Goal: Task Accomplishment & Management: Complete application form

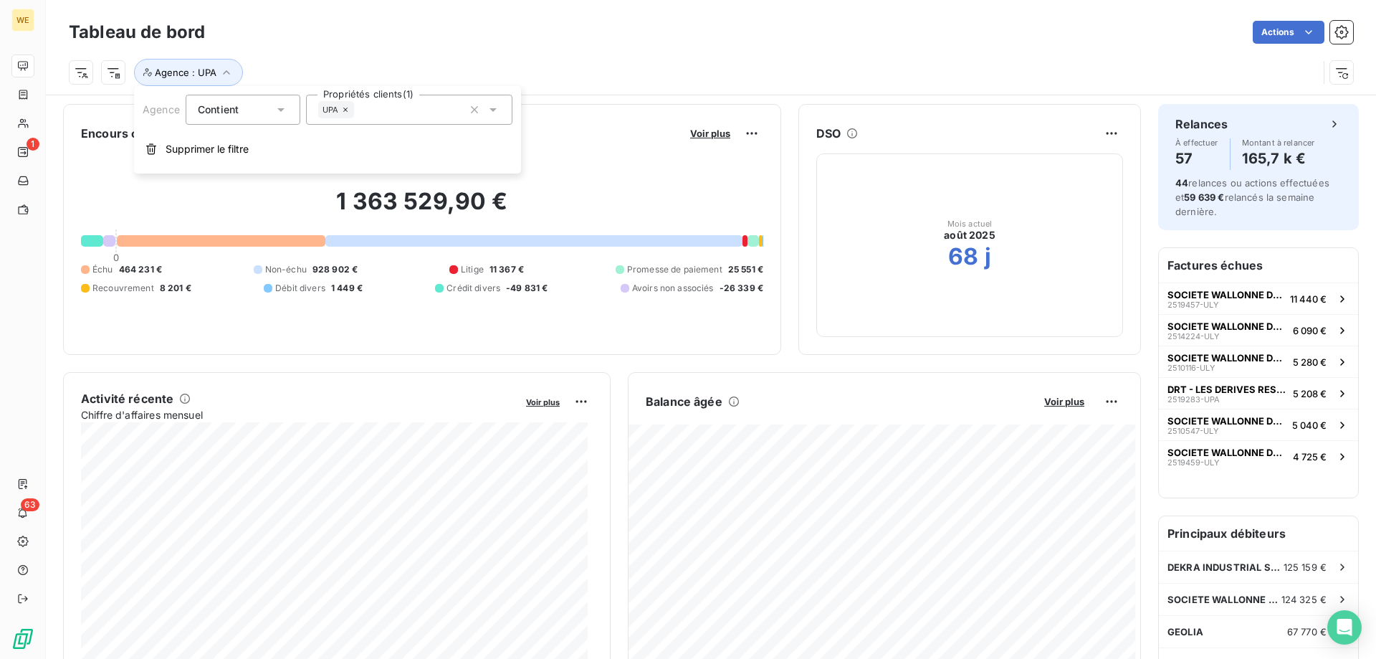
scroll to position [144, 0]
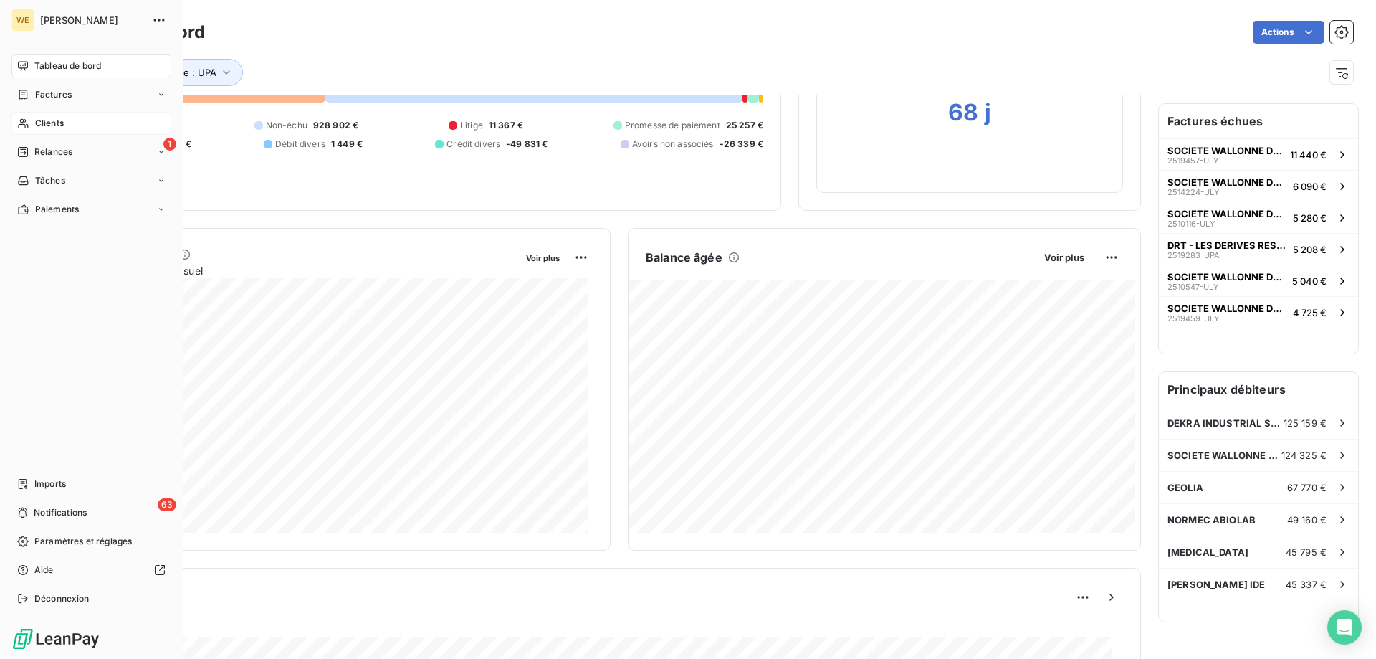
click at [42, 122] on span "Clients" at bounding box center [49, 123] width 29 height 13
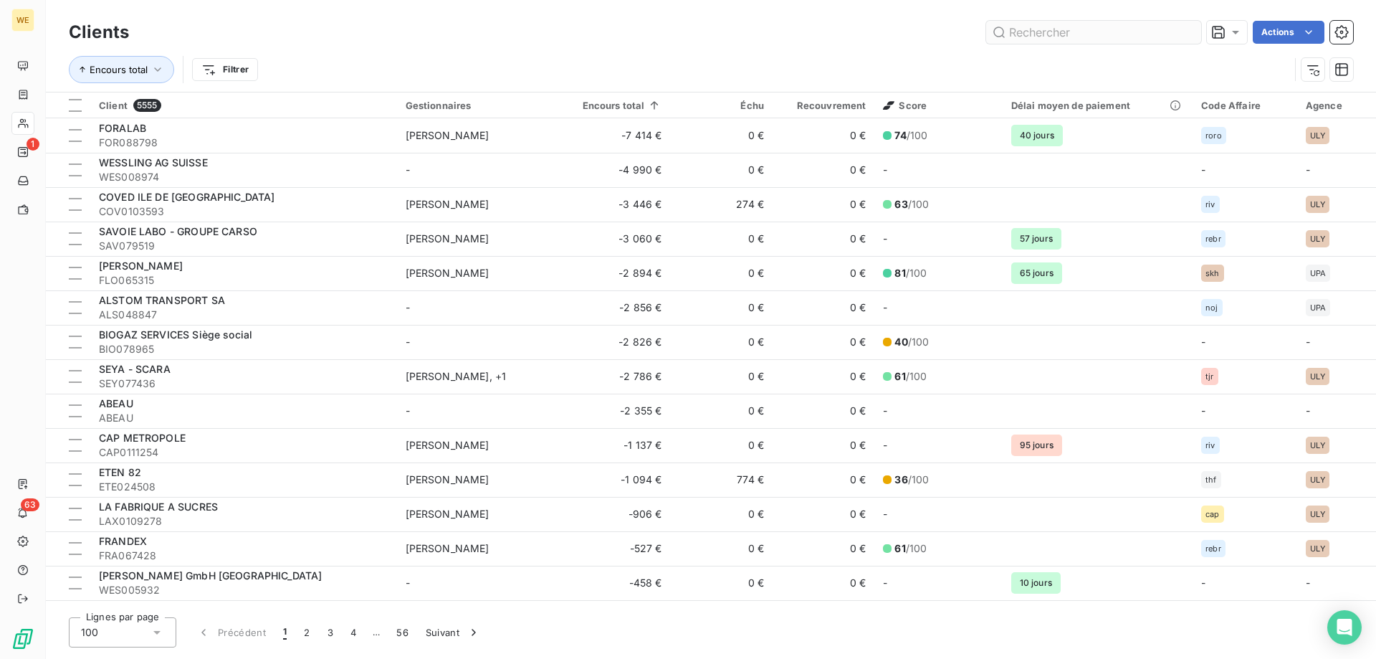
click at [1114, 30] on input "text" at bounding box center [1093, 32] width 215 height 23
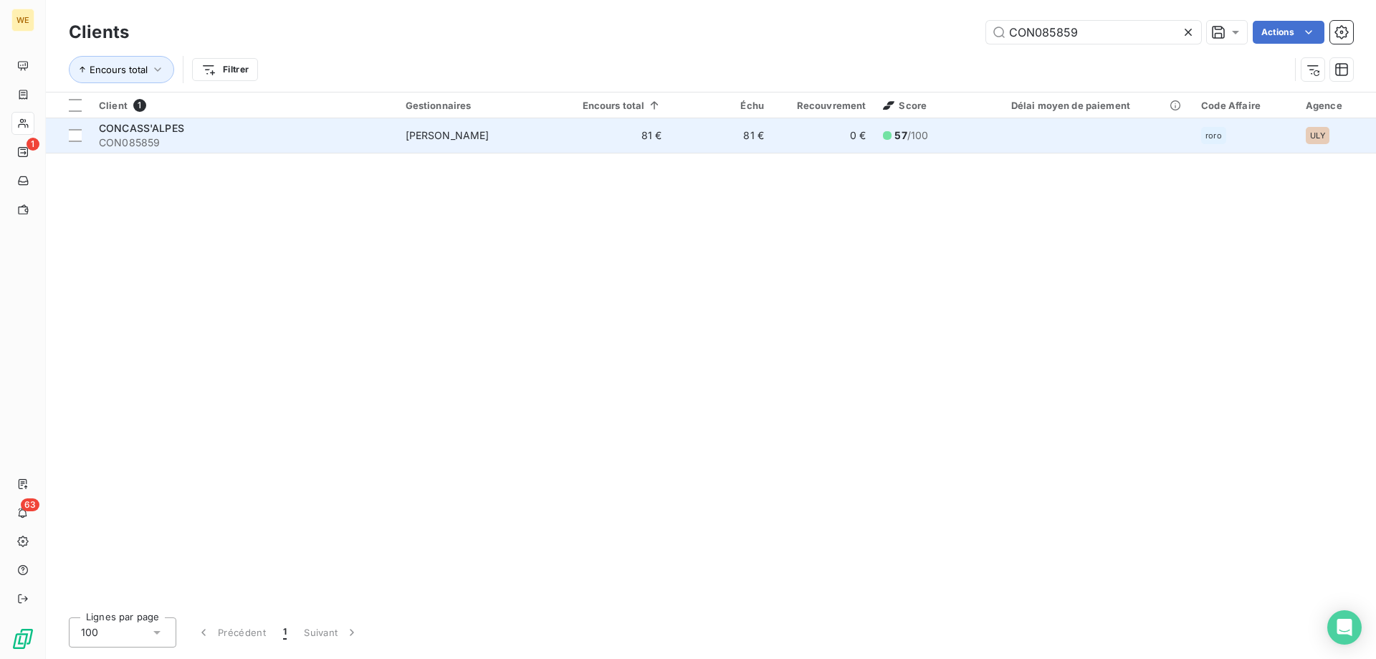
type input "CON085859"
click at [173, 134] on div "CONCASS'ALPES" at bounding box center [244, 128] width 290 height 14
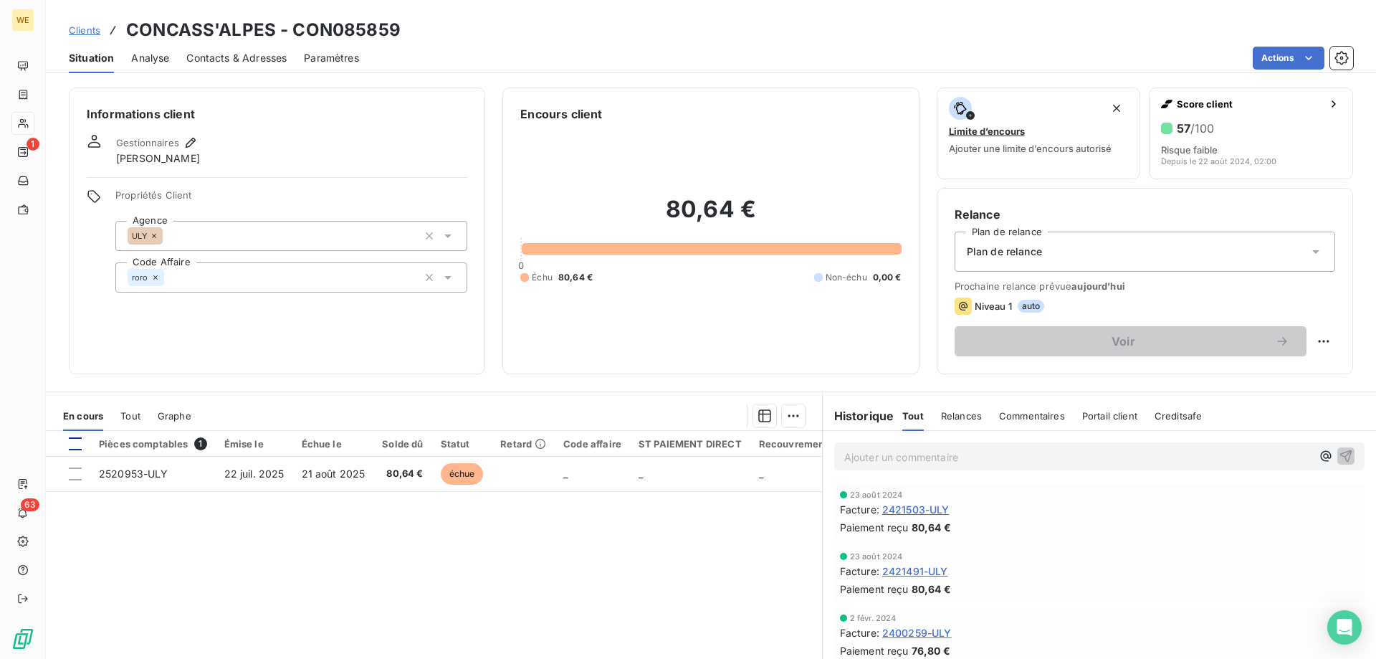
click at [81, 447] on div at bounding box center [75, 443] width 13 height 13
click at [791, 417] on html "WE 1 63 Clients CONCASS'ALPES - CON085859 Situation Analyse Contacts & Adresses…" at bounding box center [688, 329] width 1376 height 659
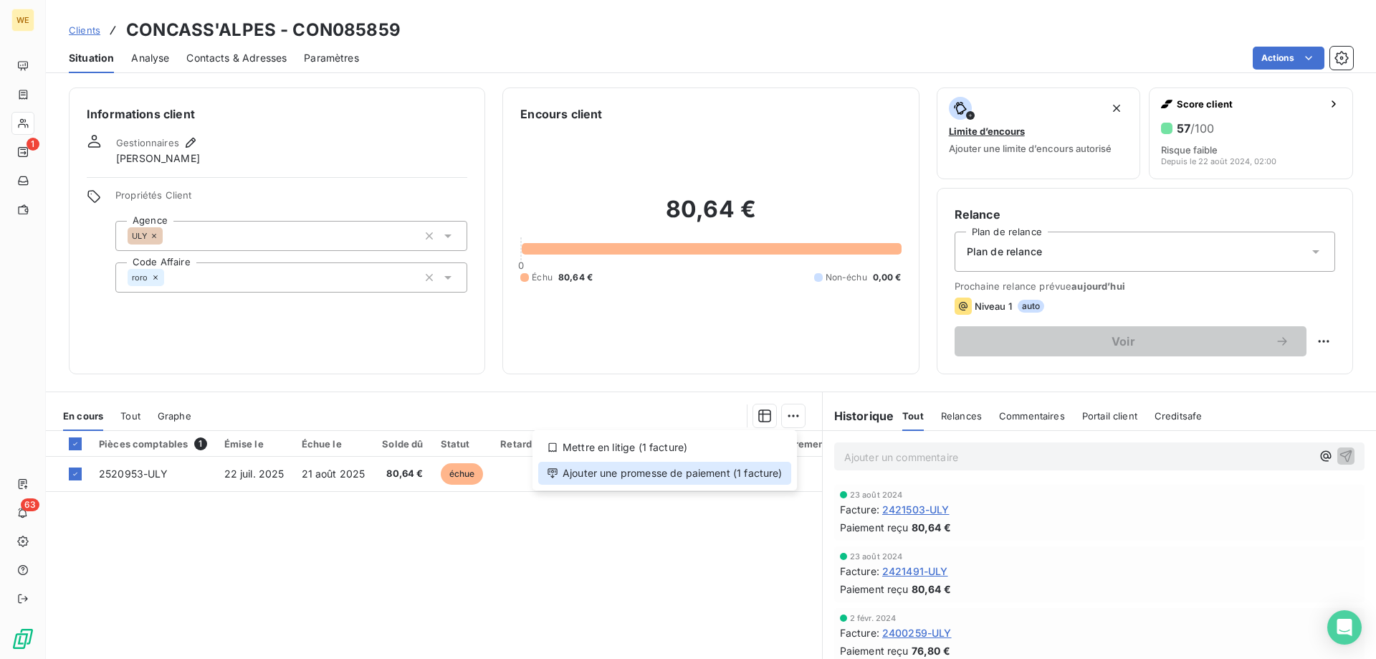
drag, startPoint x: 768, startPoint y: 477, endPoint x: 786, endPoint y: 483, distance: 18.8
click at [769, 477] on div "Ajouter une promesse de paiement (1 facture)" at bounding box center [664, 473] width 253 height 23
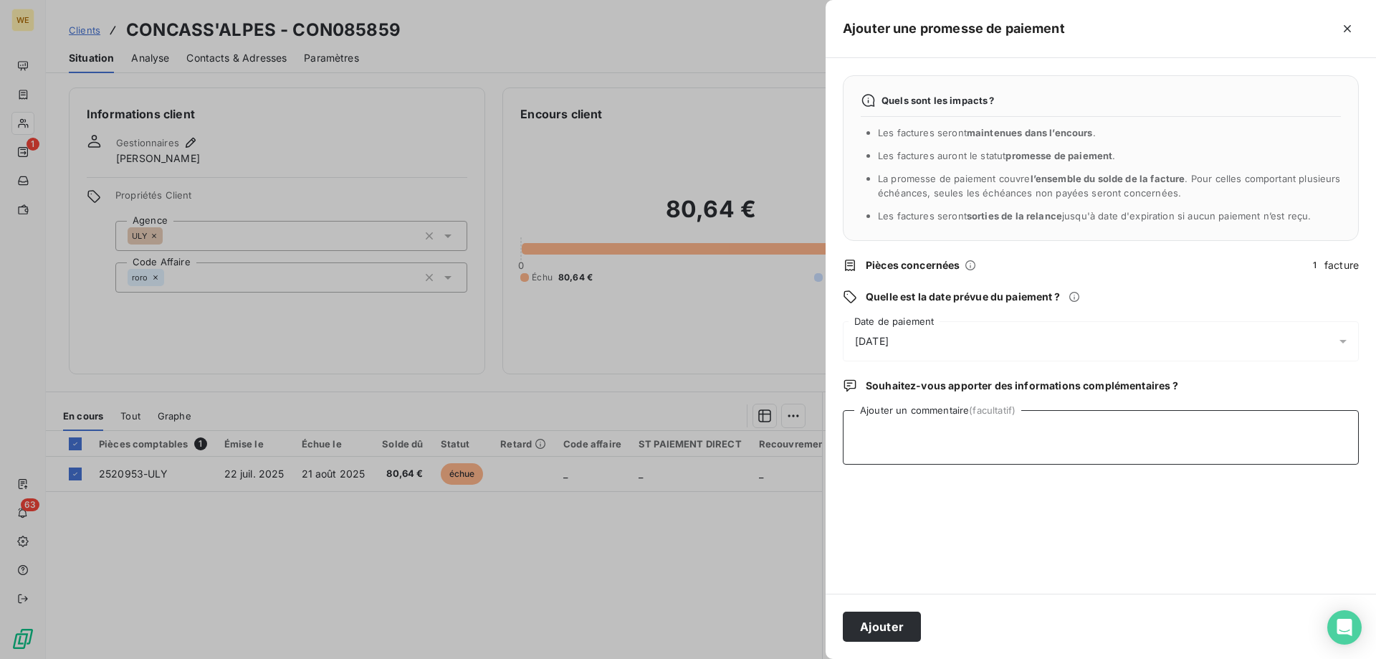
click at [919, 457] on textarea "Ajouter un commentaire (facultatif)" at bounding box center [1101, 437] width 516 height 54
type textarea "[DATE]"
click at [889, 337] on span "[DATE]" at bounding box center [872, 341] width 34 height 14
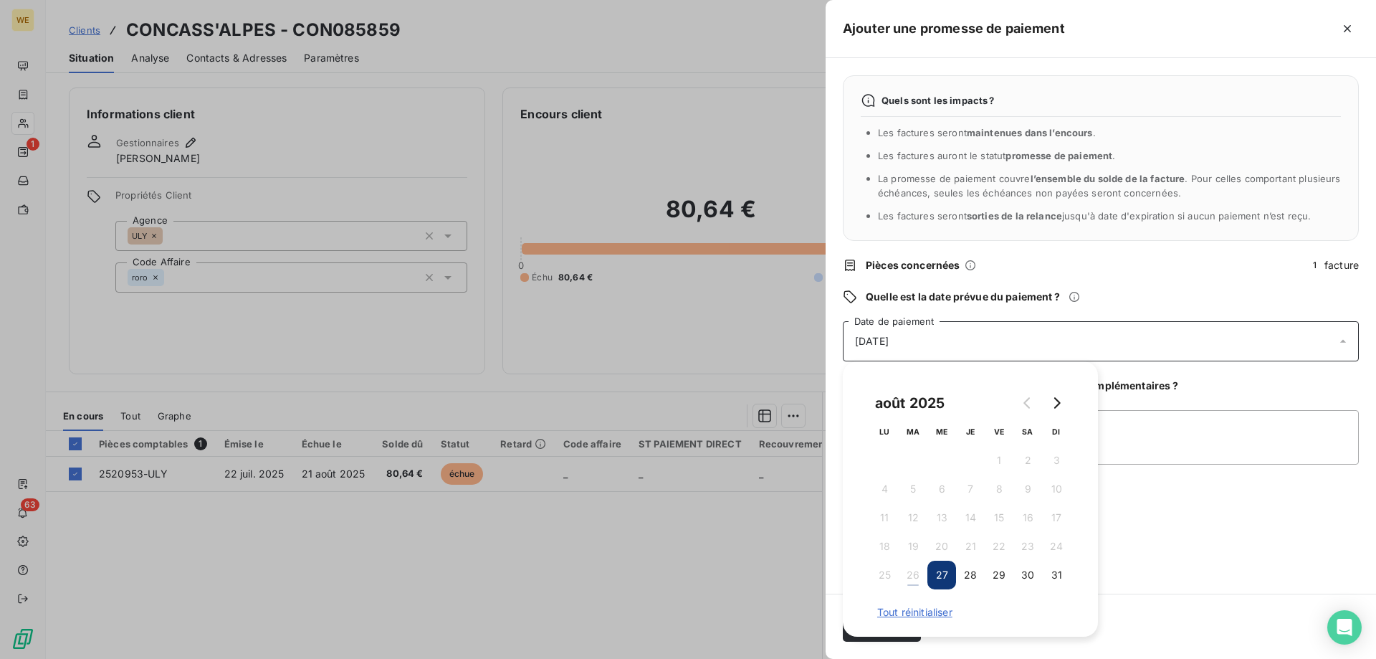
drag, startPoint x: 1068, startPoint y: 403, endPoint x: 1040, endPoint y: 426, distance: 36.2
click at [1068, 402] on button "Go to next month" at bounding box center [1056, 402] width 29 height 29
click at [1001, 458] on button "5" at bounding box center [999, 460] width 29 height 29
click at [1159, 463] on textarea "[DATE]" at bounding box center [1101, 437] width 516 height 54
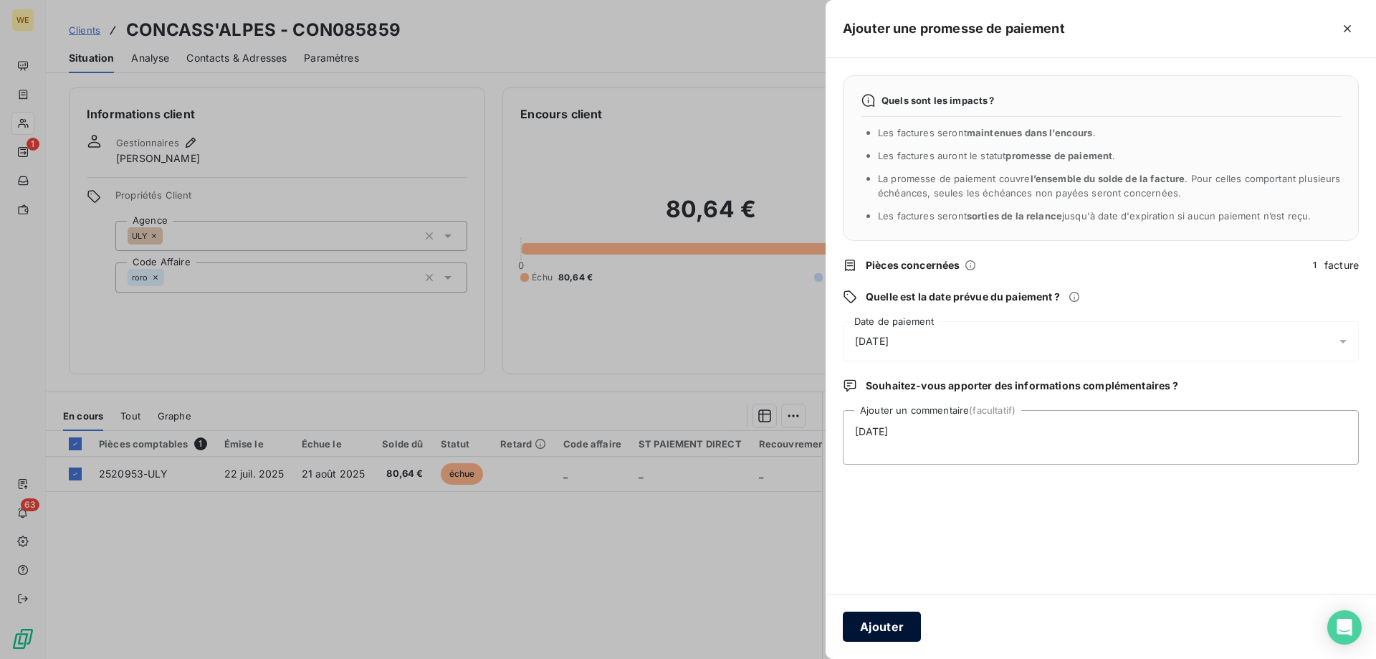
click at [871, 633] on button "Ajouter" at bounding box center [882, 626] width 78 height 30
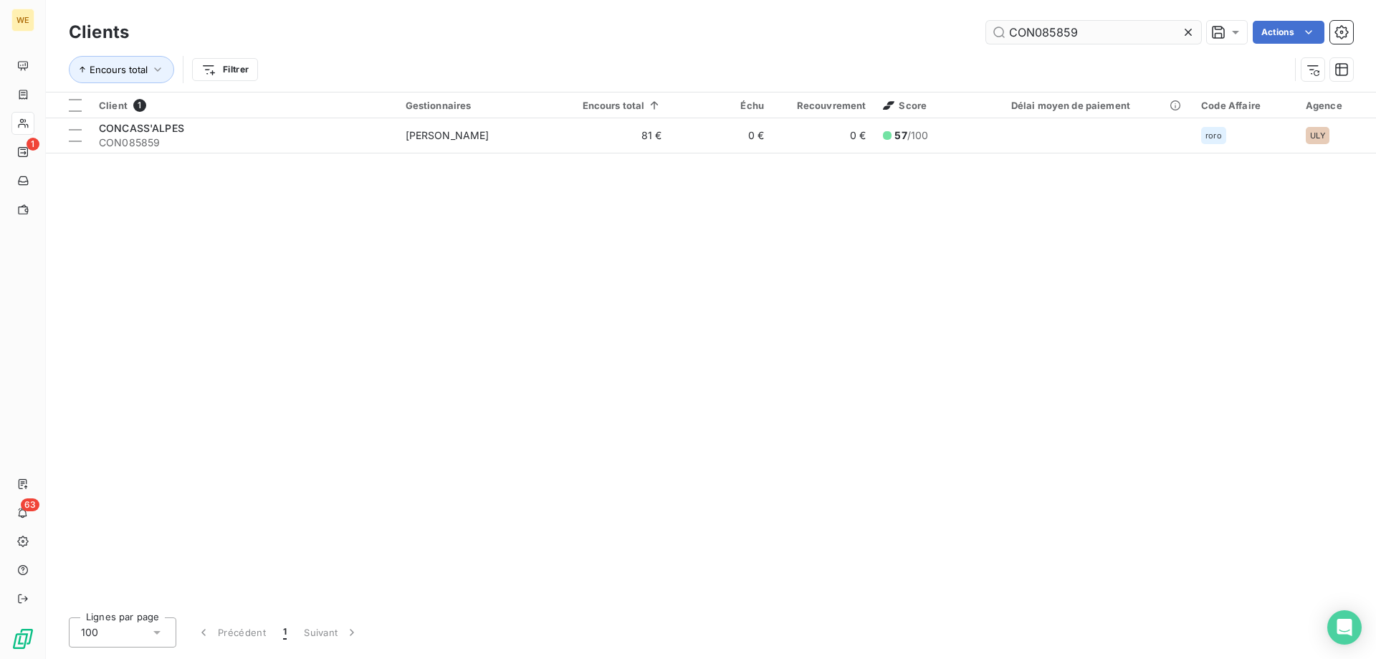
click at [1105, 38] on input "CON085859" at bounding box center [1093, 32] width 215 height 23
drag, startPoint x: 1105, startPoint y: 38, endPoint x: 1041, endPoint y: 33, distance: 64.7
click at [1041, 33] on input "CON085859" at bounding box center [1093, 32] width 215 height 23
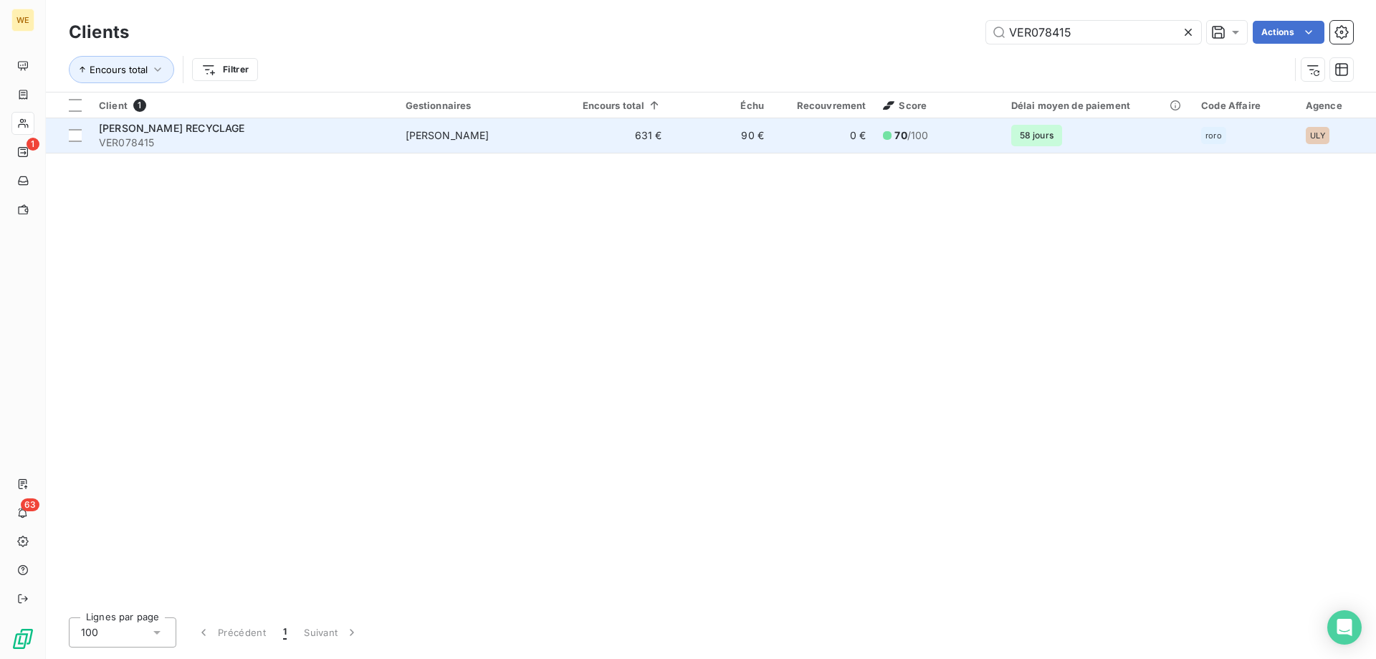
type input "VER078415"
click at [276, 127] on div "[PERSON_NAME] RECYCLAGE" at bounding box center [244, 128] width 290 height 14
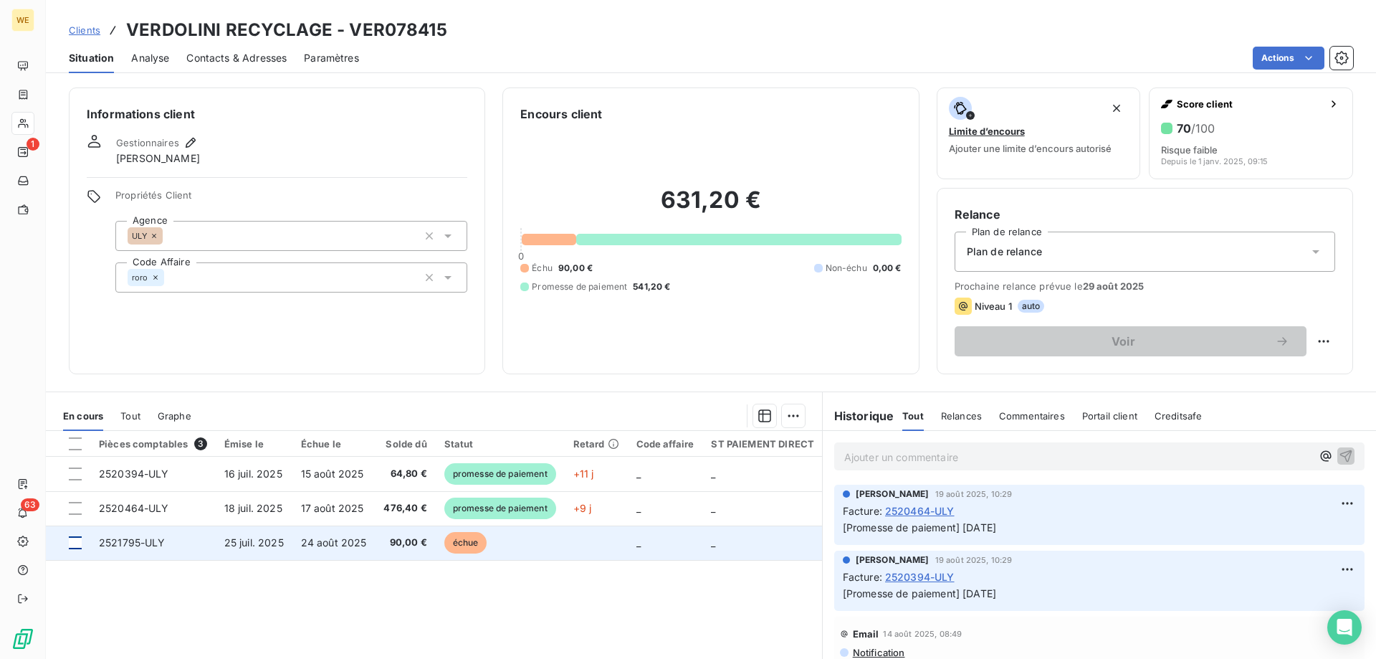
click at [71, 543] on div at bounding box center [75, 542] width 13 height 13
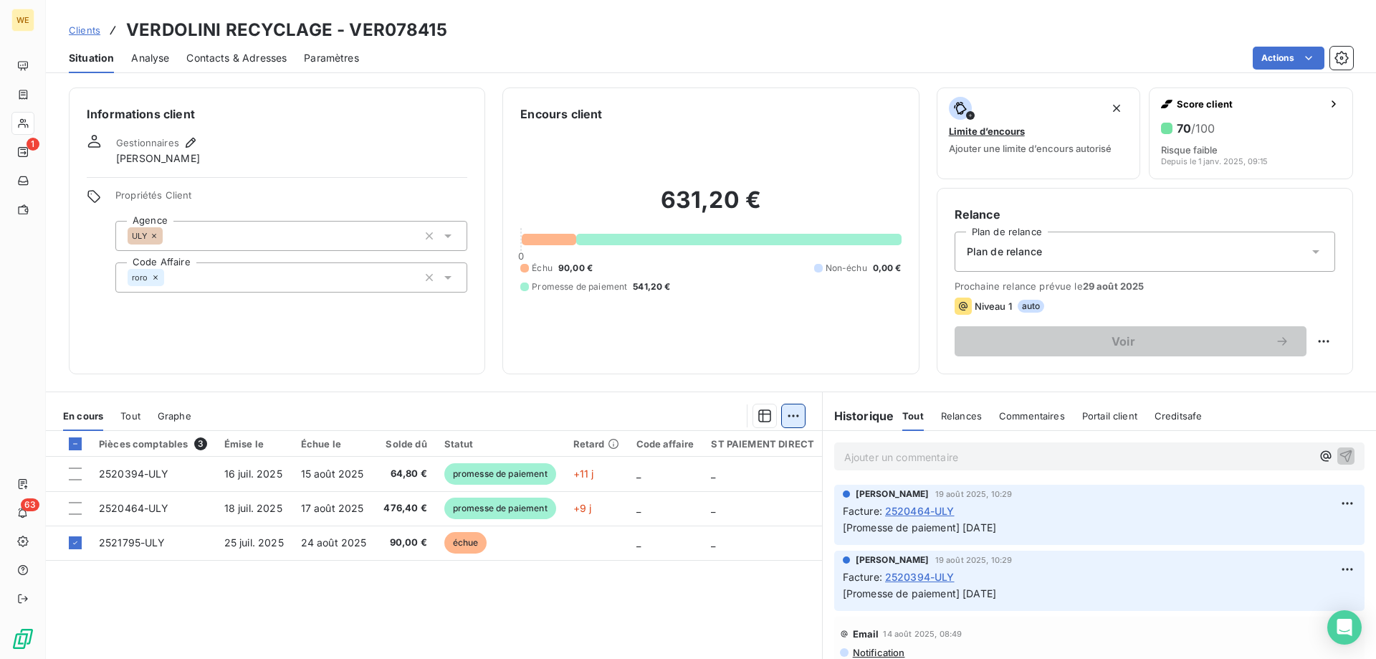
click at [795, 411] on html "WE 1 63 Clients VERDOLINI RECYCLAGE - VER078415 Situation Analyse Contacts & Ad…" at bounding box center [688, 329] width 1376 height 659
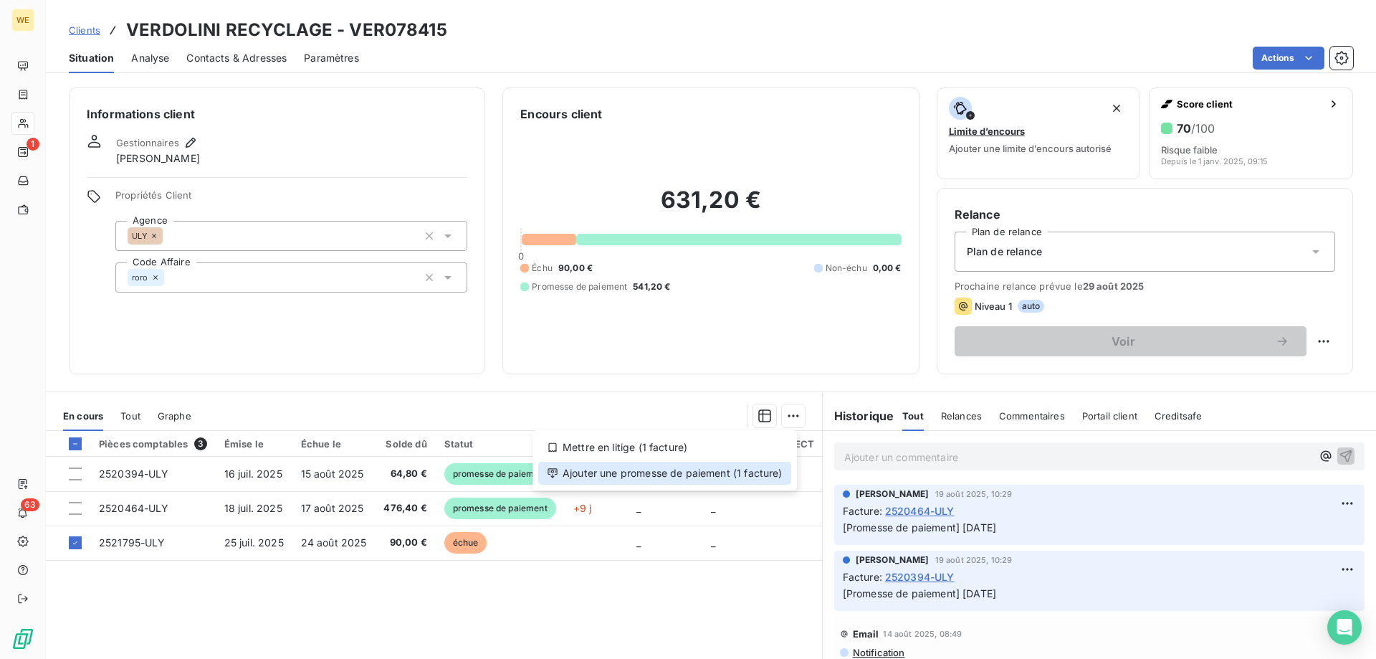
click at [768, 476] on div "Ajouter une promesse de paiement (1 facture)" at bounding box center [664, 473] width 253 height 23
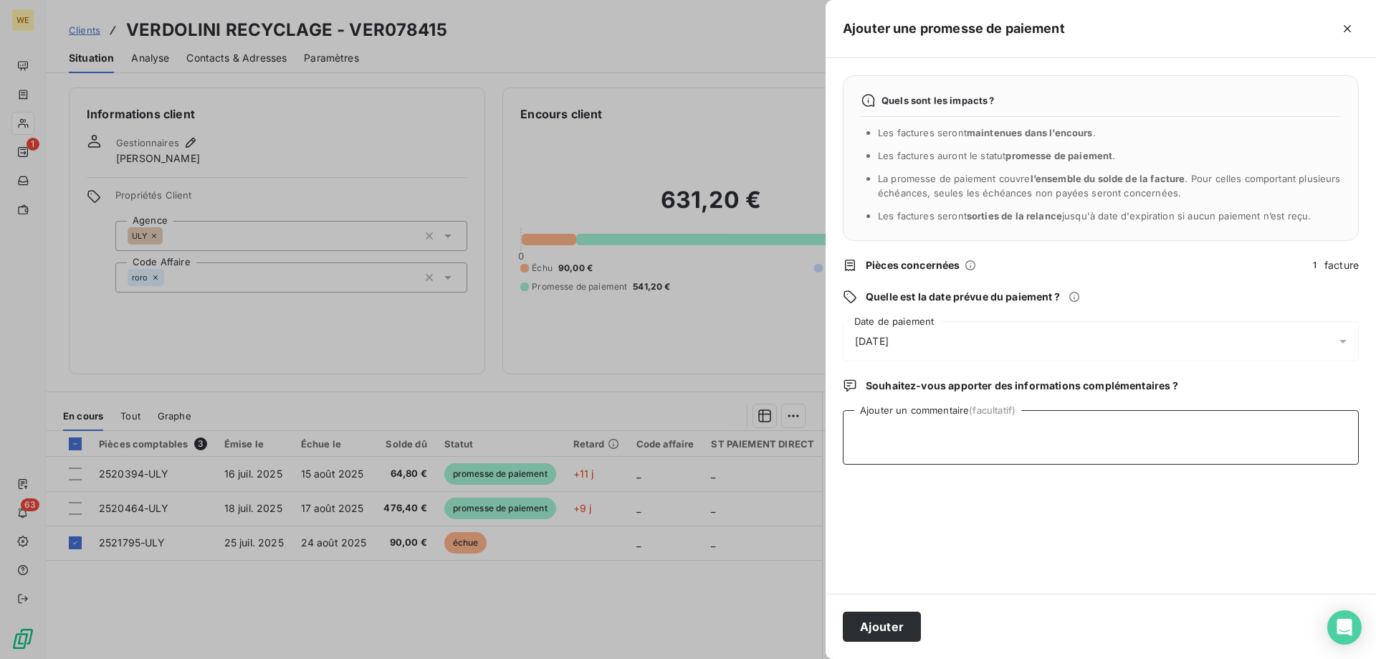
click at [977, 439] on textarea "Ajouter un commentaire (facultatif)" at bounding box center [1101, 437] width 516 height 54
type textarea "[DATE]"
click at [915, 350] on div "[DATE]" at bounding box center [1101, 341] width 516 height 40
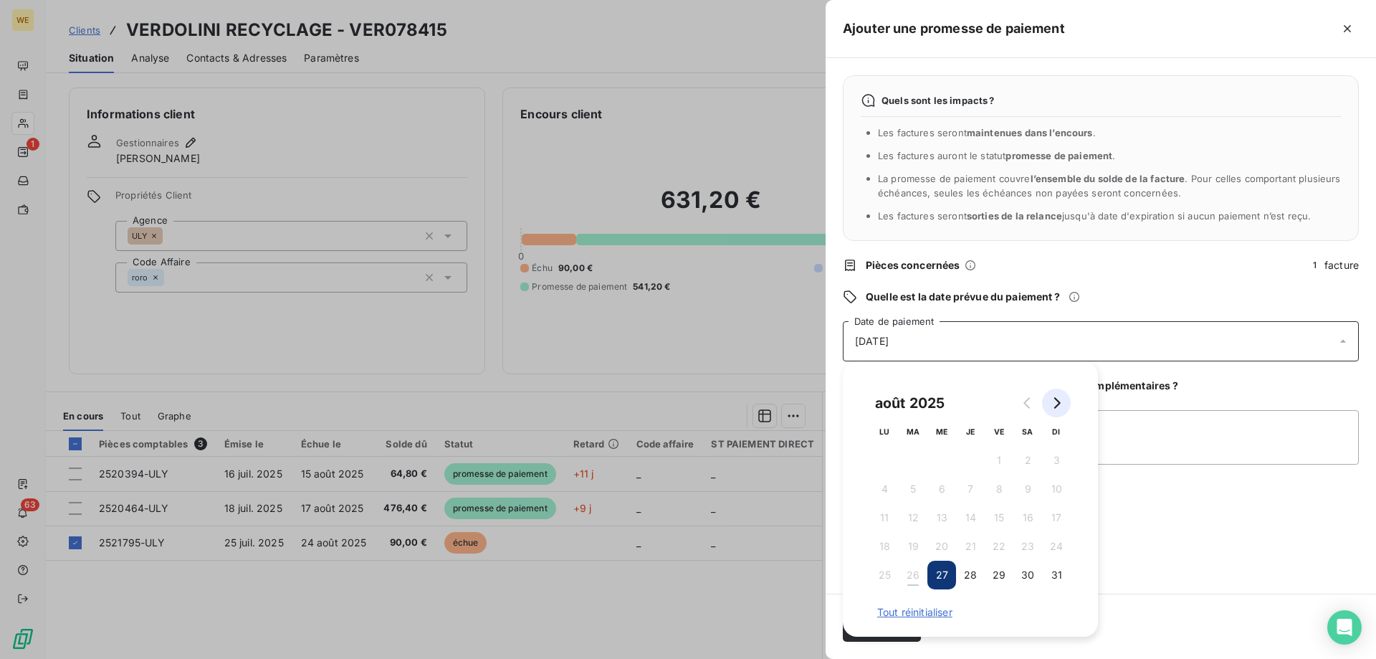
click at [1058, 406] on icon "Go to next month" at bounding box center [1056, 402] width 11 height 11
click at [1057, 393] on button "Go to next month" at bounding box center [1056, 402] width 29 height 29
drag, startPoint x: 912, startPoint y: 489, endPoint x: 969, endPoint y: 493, distance: 56.8
click at [912, 489] on button "7" at bounding box center [913, 488] width 29 height 29
click at [1149, 456] on textarea "[DATE]" at bounding box center [1101, 437] width 516 height 54
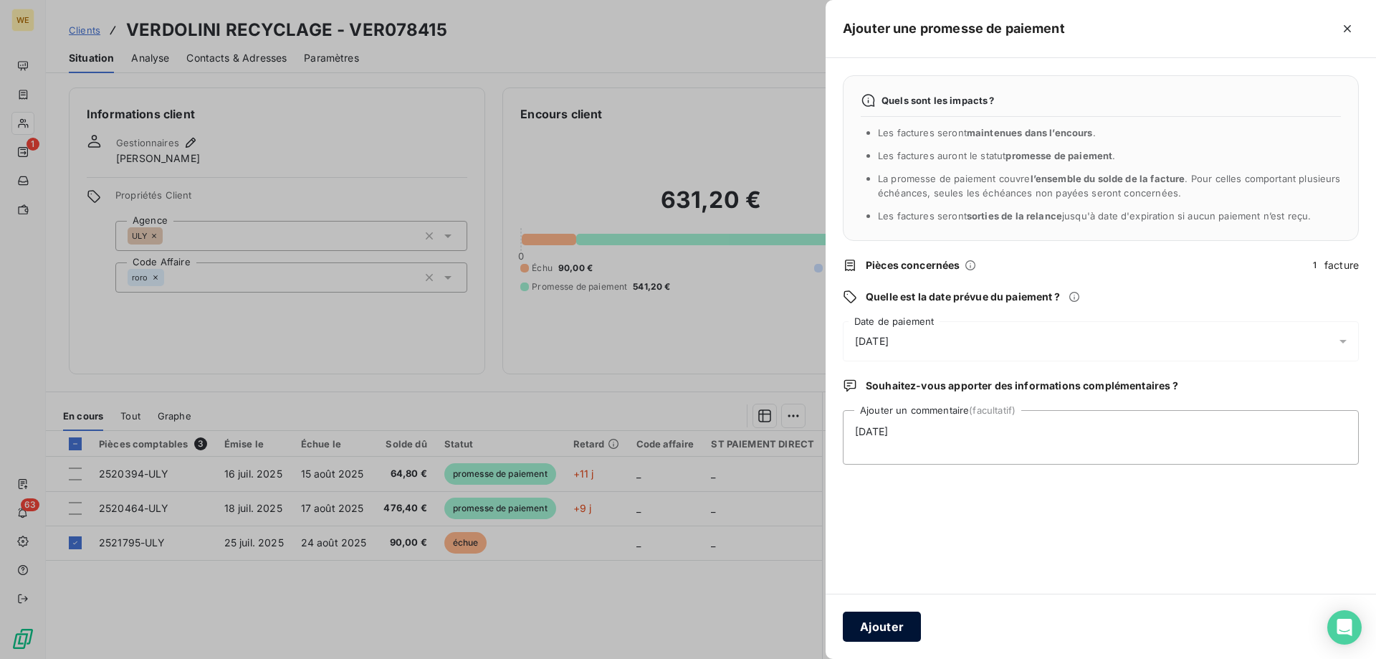
click at [902, 630] on button "Ajouter" at bounding box center [882, 626] width 78 height 30
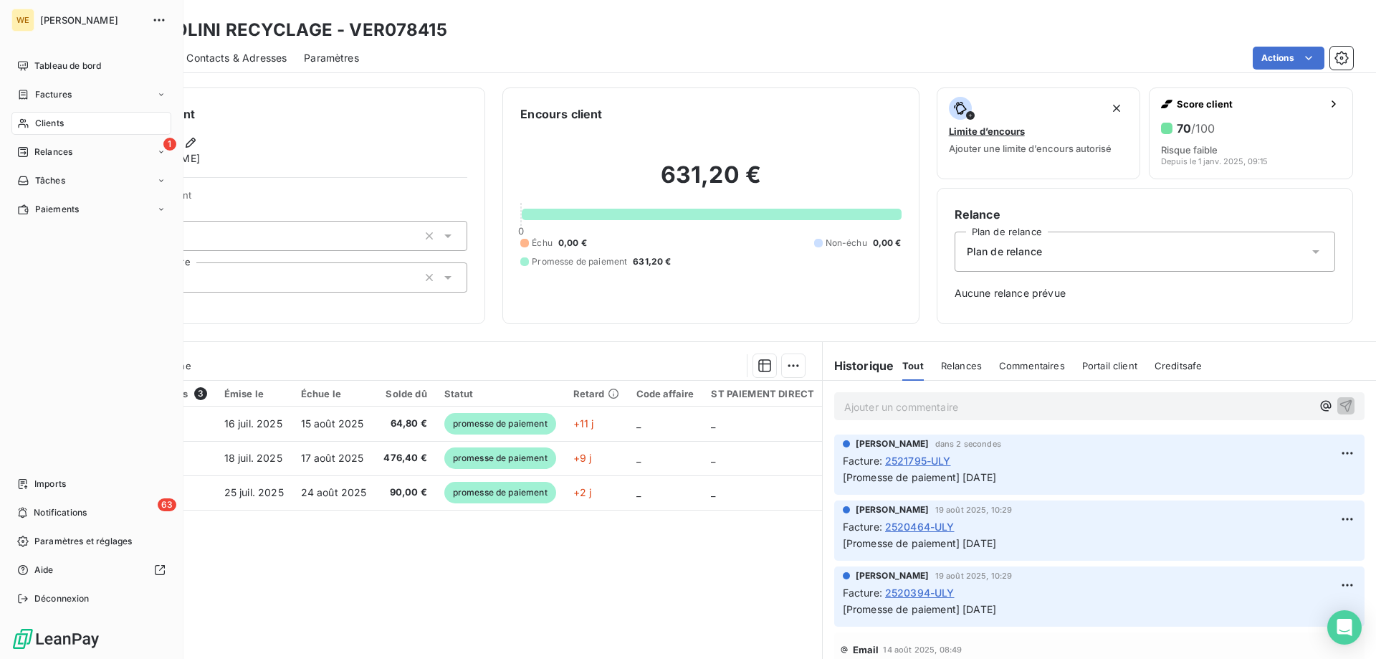
click at [78, 126] on div "Clients" at bounding box center [91, 123] width 160 height 23
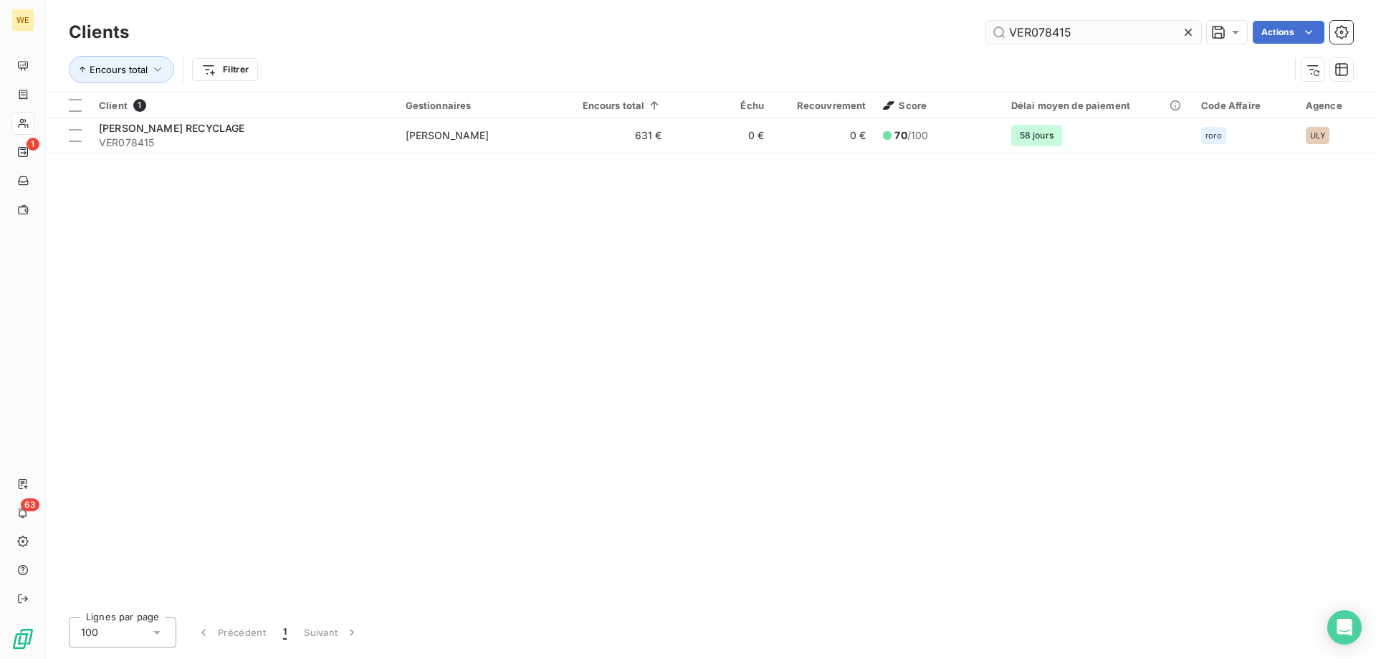
click at [1096, 37] on input "VER078415" at bounding box center [1093, 32] width 215 height 23
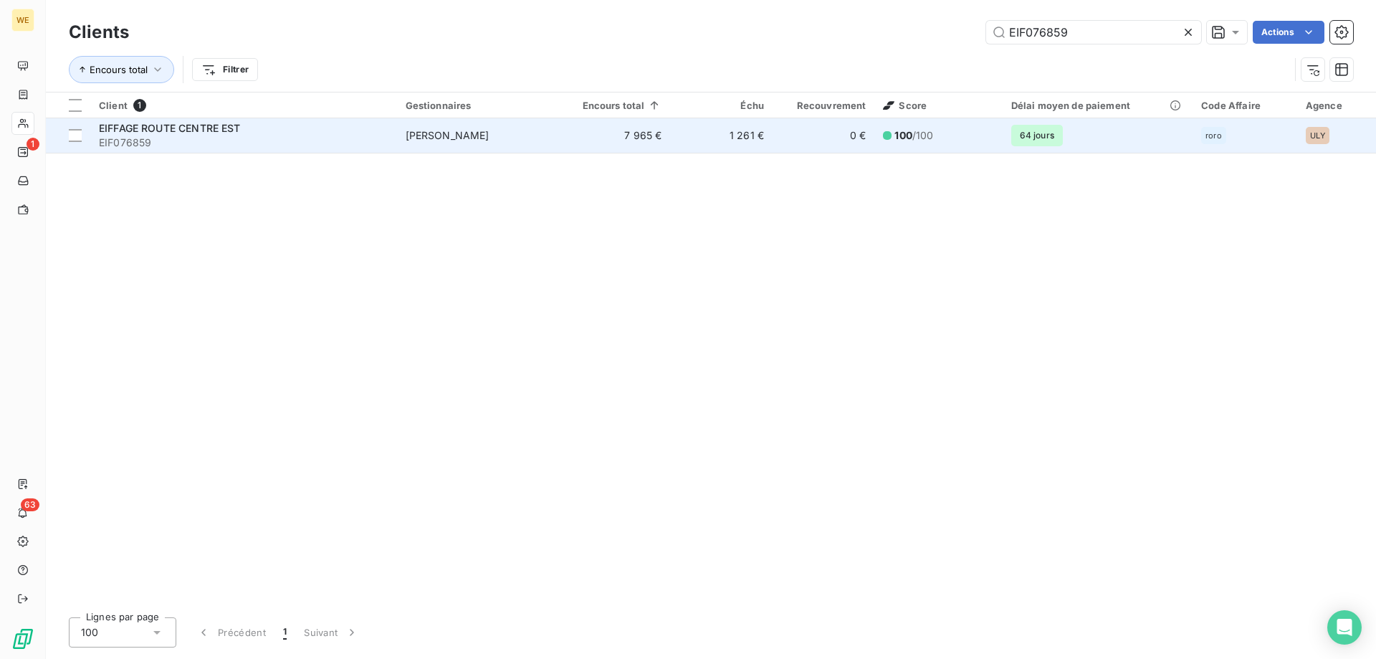
type input "EIF076859"
click at [188, 123] on span "EIFFAGE ROUTE CENTRE EST" at bounding box center [170, 128] width 142 height 12
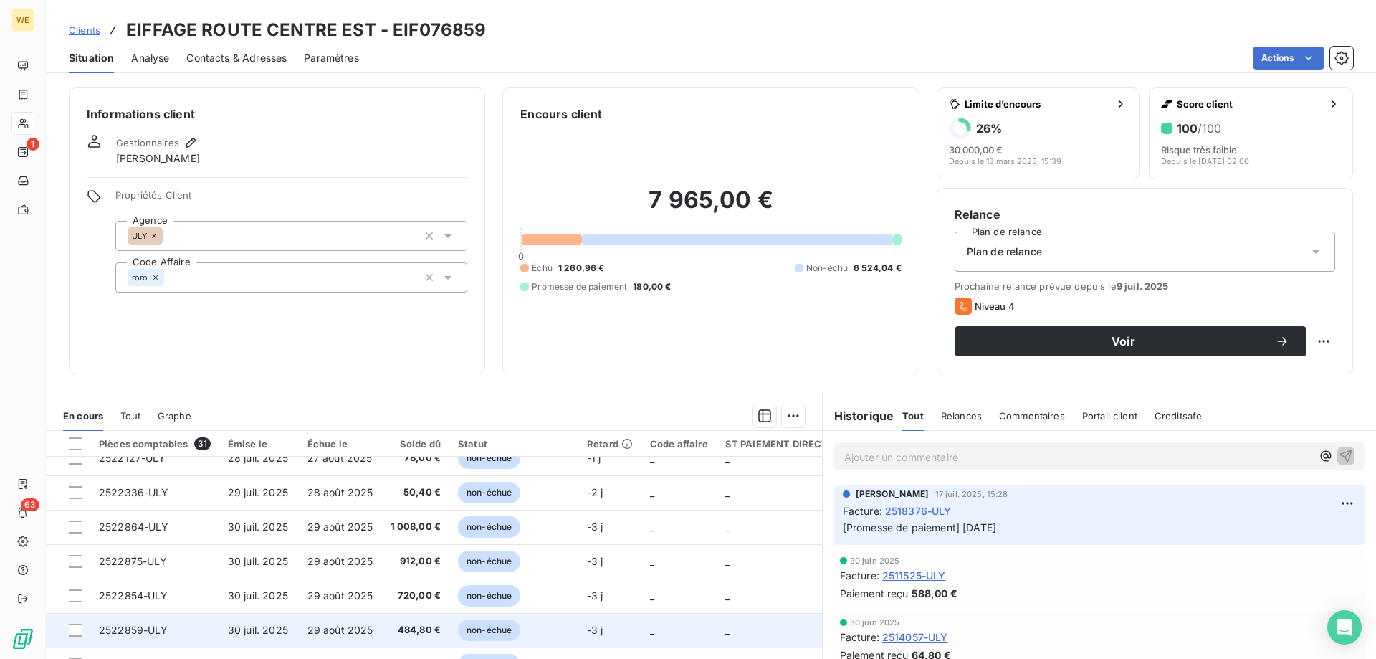
scroll to position [358, 0]
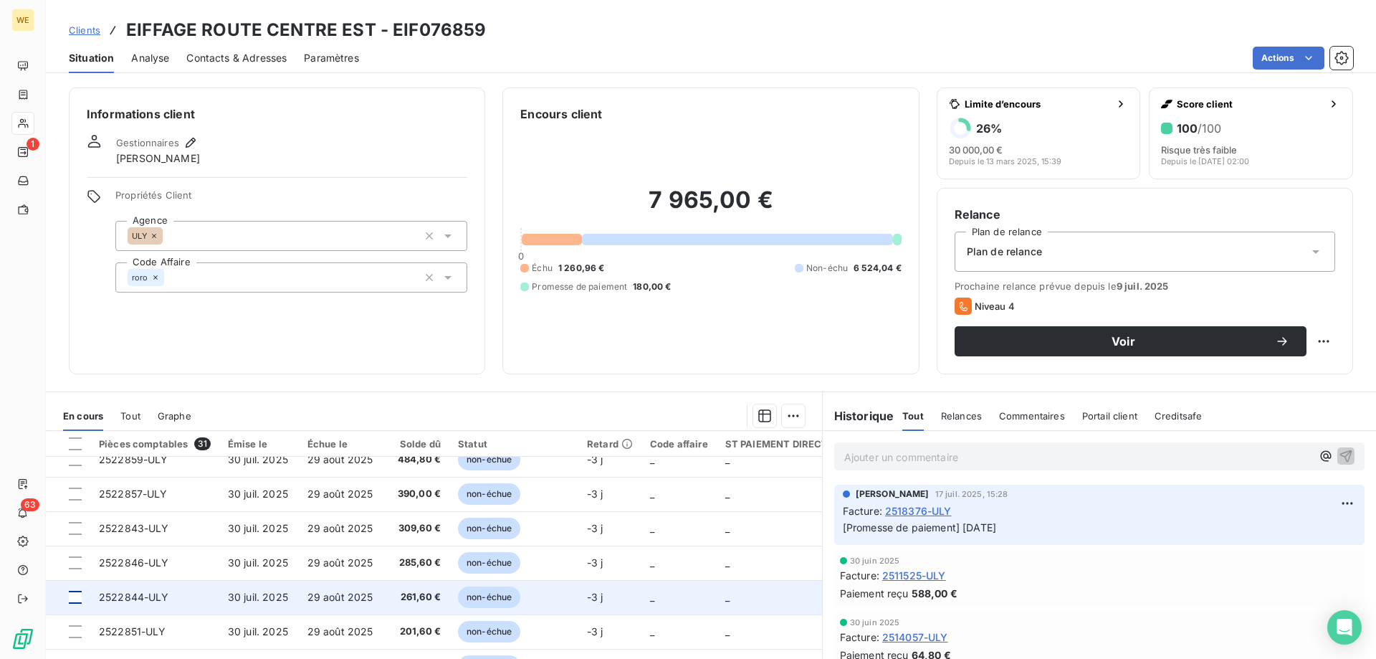
click at [77, 600] on div at bounding box center [75, 597] width 13 height 13
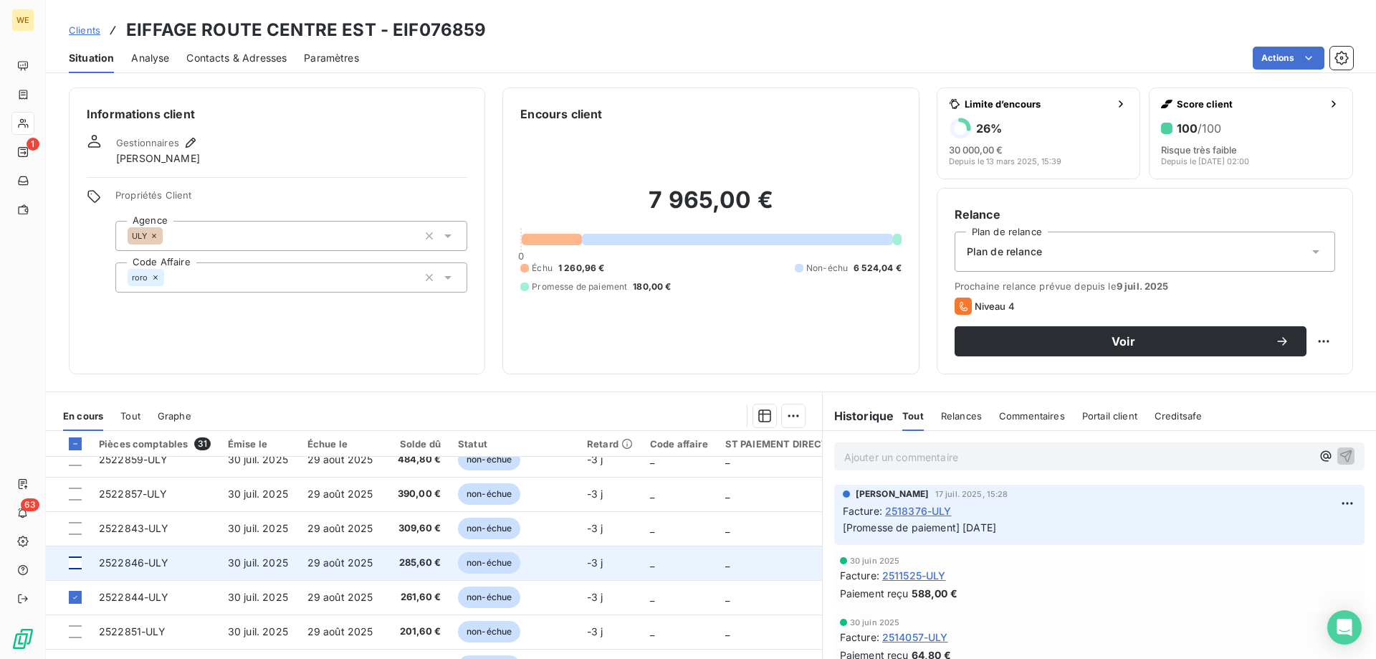
drag, startPoint x: 73, startPoint y: 565, endPoint x: 80, endPoint y: 568, distance: 7.7
click at [74, 565] on div at bounding box center [75, 562] width 13 height 13
click at [73, 565] on icon at bounding box center [75, 562] width 9 height 9
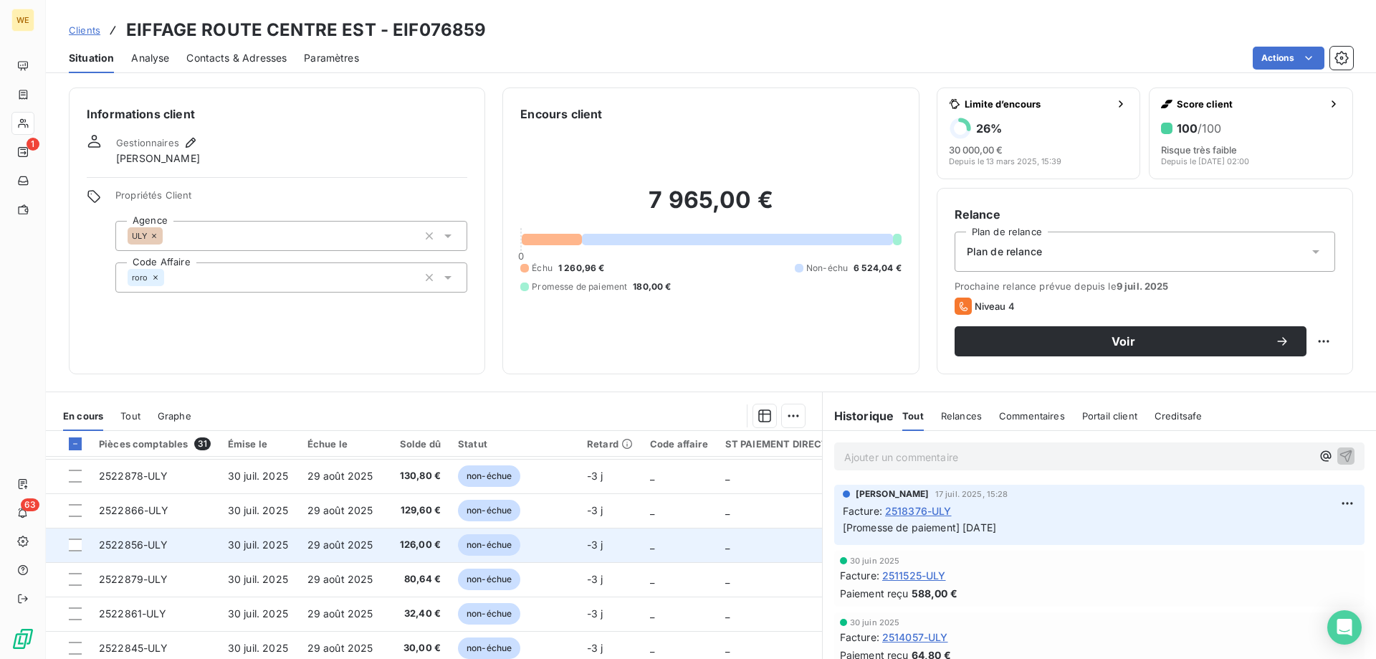
scroll to position [573, 0]
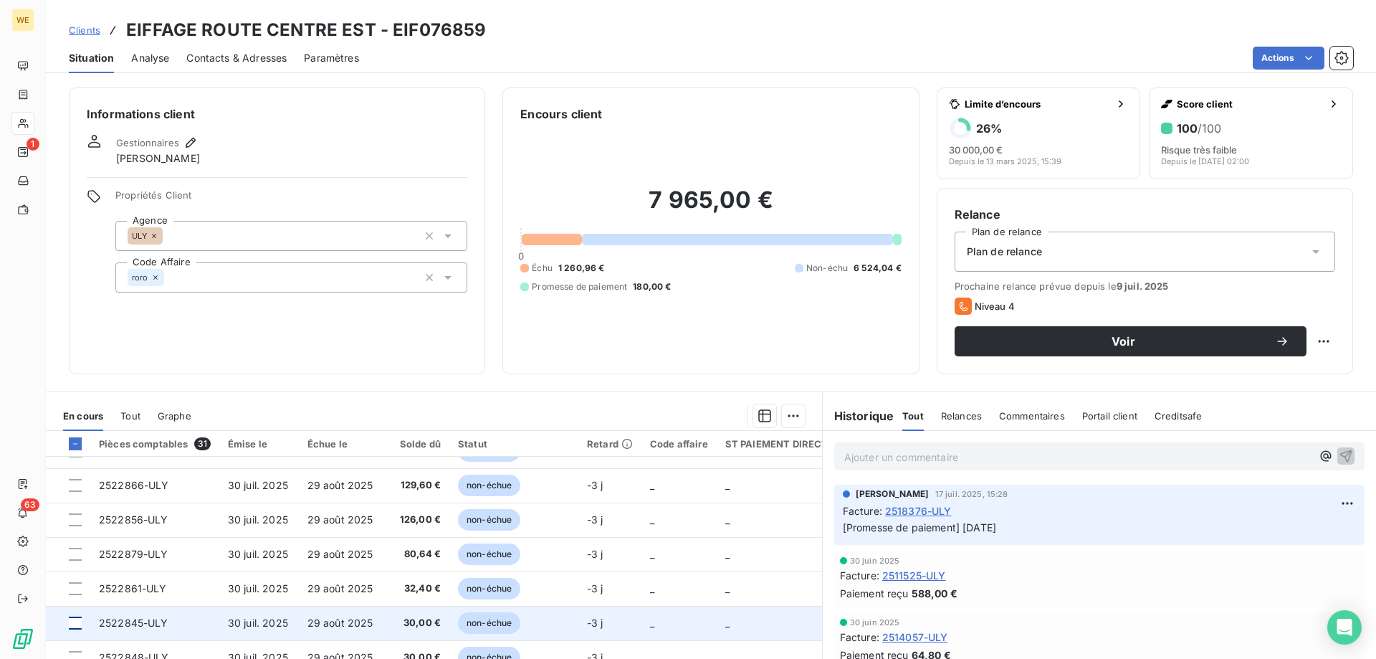
click at [76, 626] on div at bounding box center [75, 622] width 13 height 13
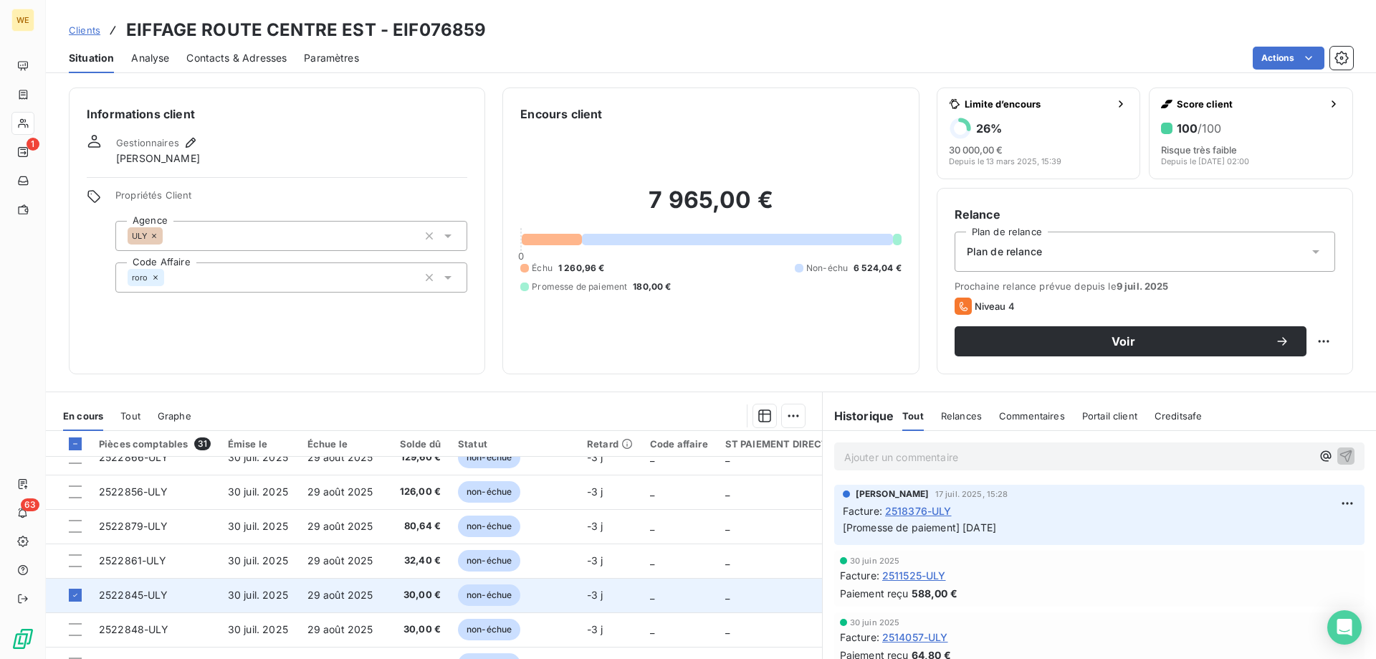
scroll to position [616, 0]
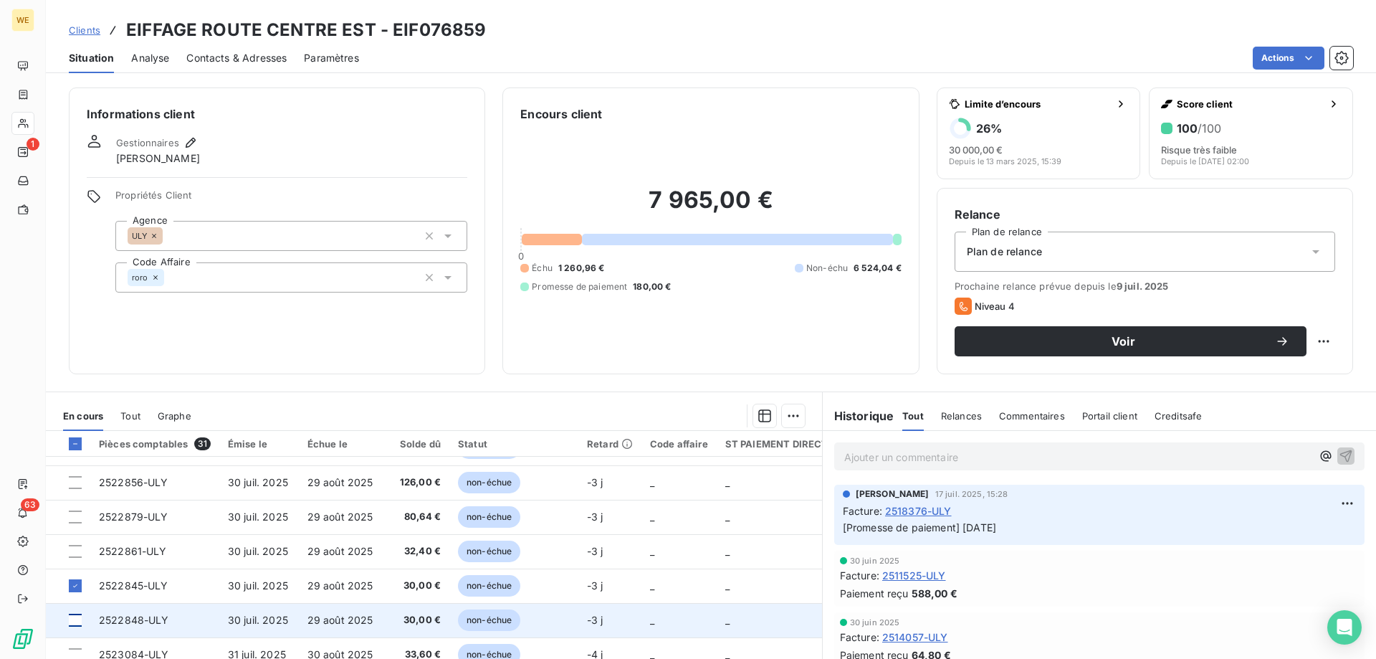
click at [76, 618] on div at bounding box center [75, 619] width 13 height 13
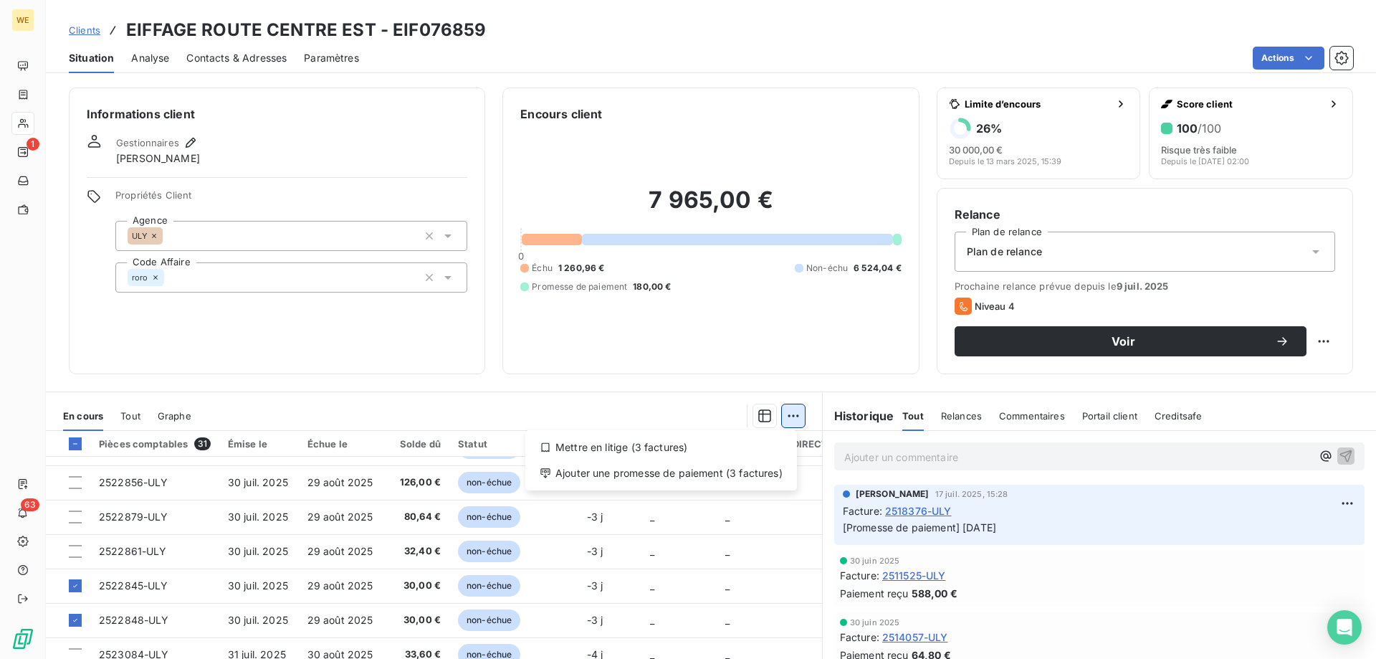
click at [796, 419] on html "WE 1 63 Clients EIFFAGE ROUTE CENTRE EST - EIF076859 Situation Analyse Contacts…" at bounding box center [688, 329] width 1376 height 659
click at [777, 474] on div "Ajouter une promesse de paiement (3 factures)" at bounding box center [661, 473] width 260 height 23
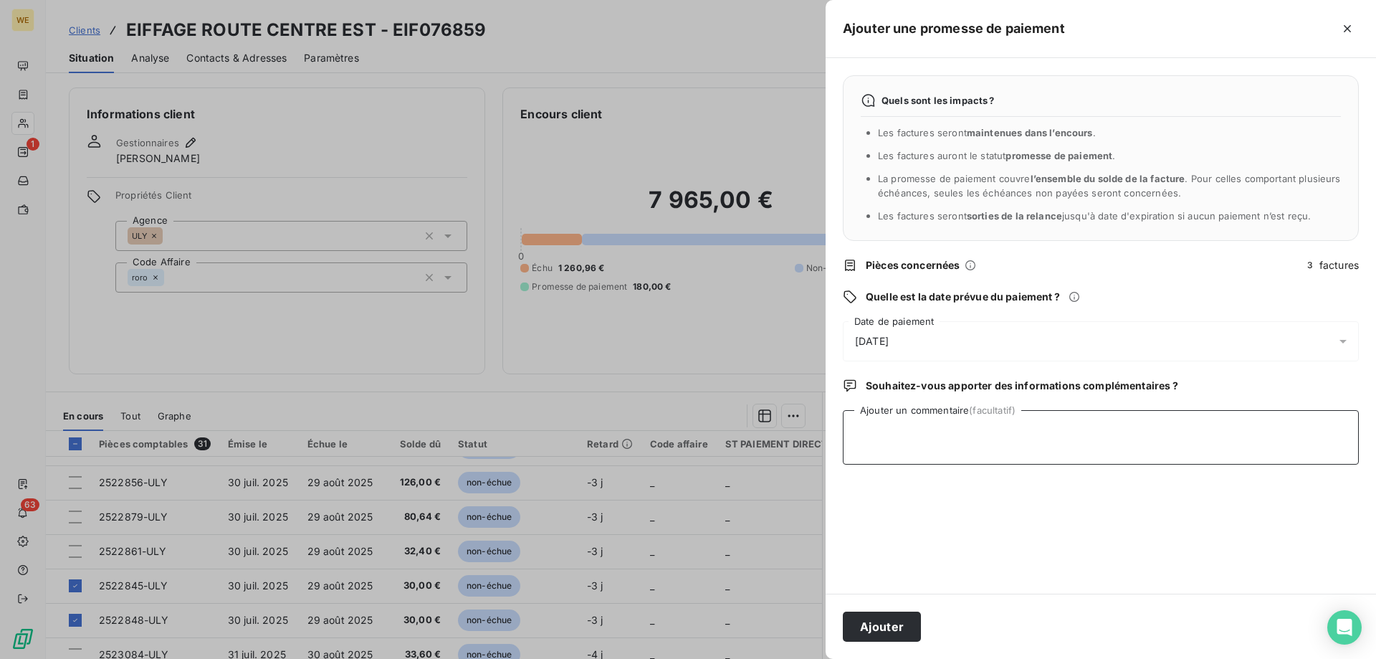
click at [937, 464] on textarea "Ajouter un commentaire (facultatif)" at bounding box center [1101, 437] width 516 height 54
type textarea "[DATE]"
click at [899, 348] on div "[DATE]" at bounding box center [1101, 341] width 516 height 40
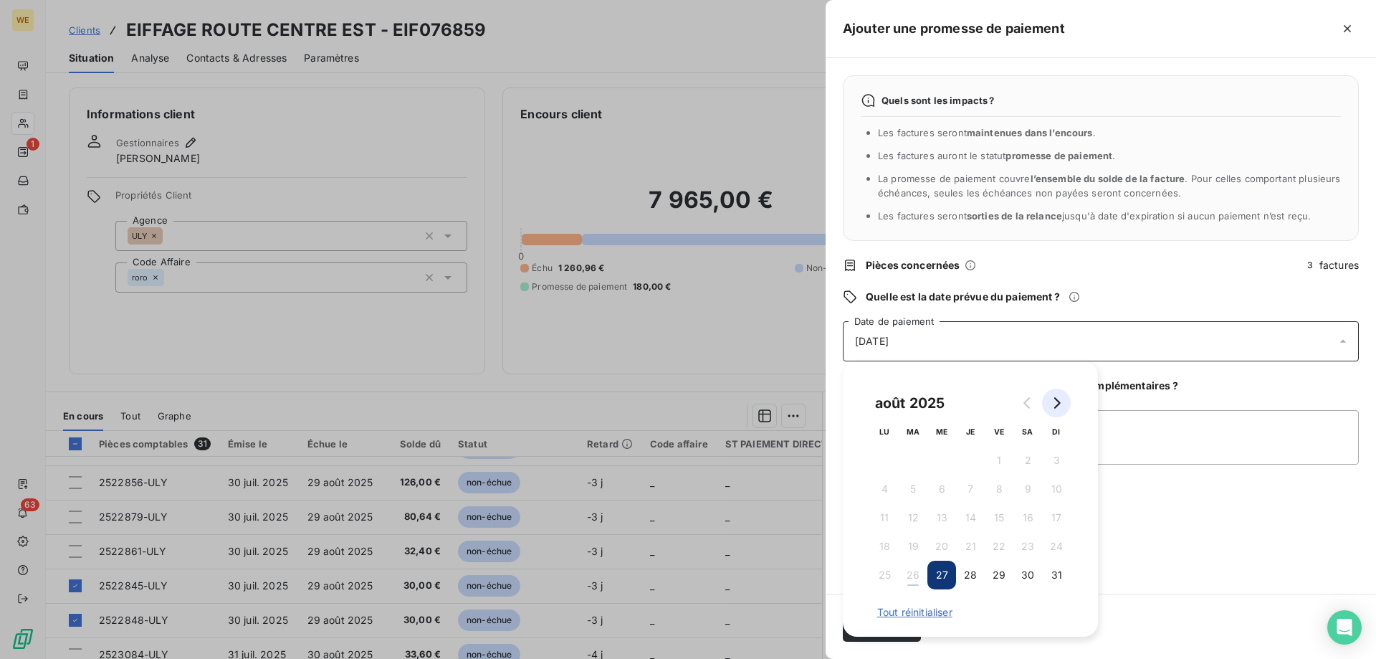
click at [1055, 404] on icon "Go to next month" at bounding box center [1056, 402] width 11 height 11
drag, startPoint x: 919, startPoint y: 483, endPoint x: 930, endPoint y: 483, distance: 10.7
click at [918, 482] on button "7" at bounding box center [913, 488] width 29 height 29
click at [1199, 456] on textarea "[DATE]" at bounding box center [1101, 437] width 516 height 54
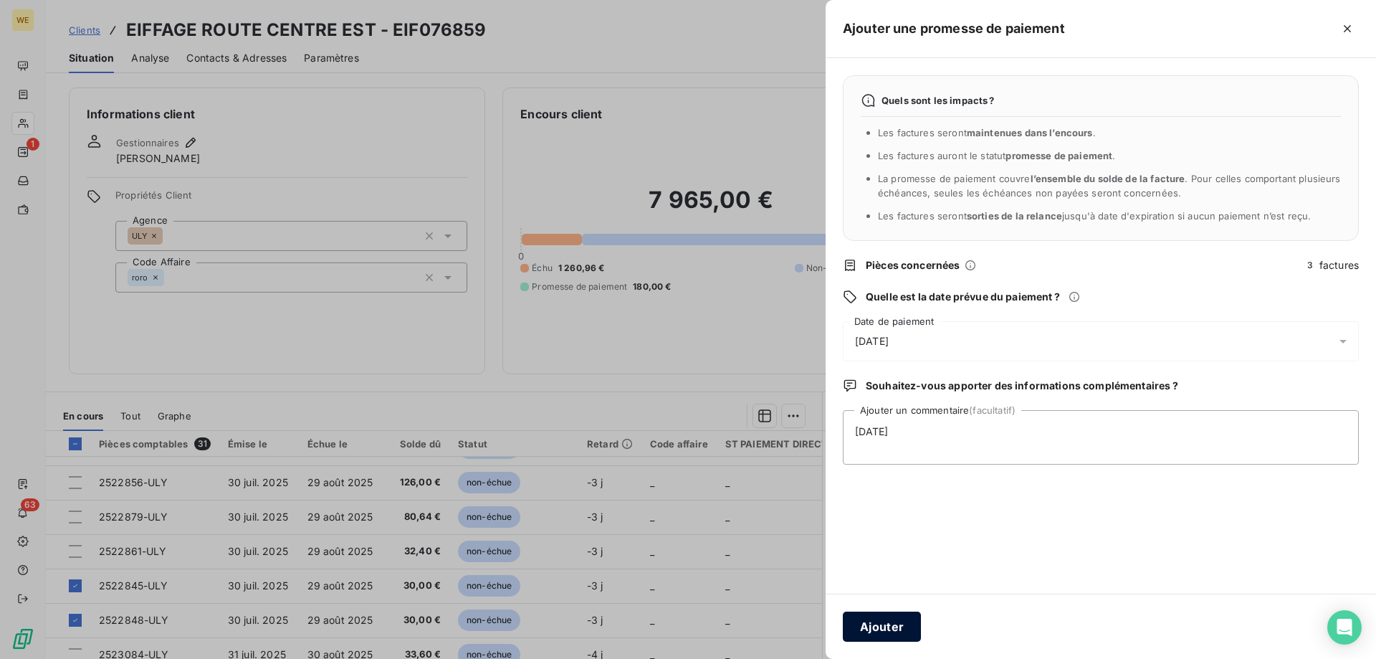
click at [870, 628] on button "Ajouter" at bounding box center [882, 626] width 78 height 30
